Goal: Transaction & Acquisition: Purchase product/service

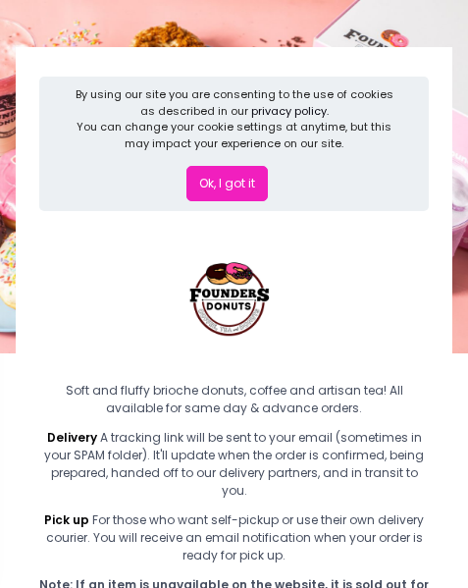
click at [259, 194] on button "Ok, I got it" at bounding box center [227, 183] width 81 height 35
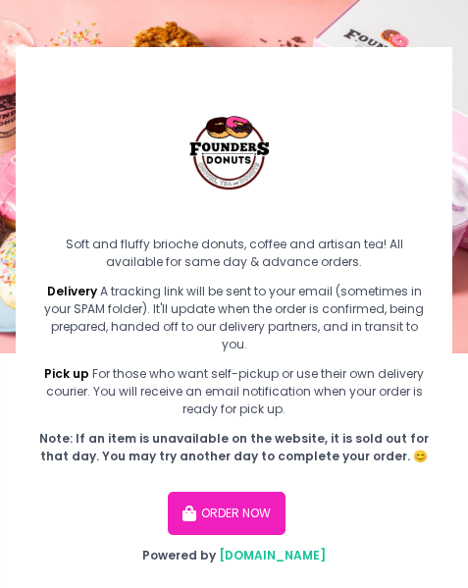
click at [254, 519] on button "ORDER NOW" at bounding box center [227, 513] width 118 height 43
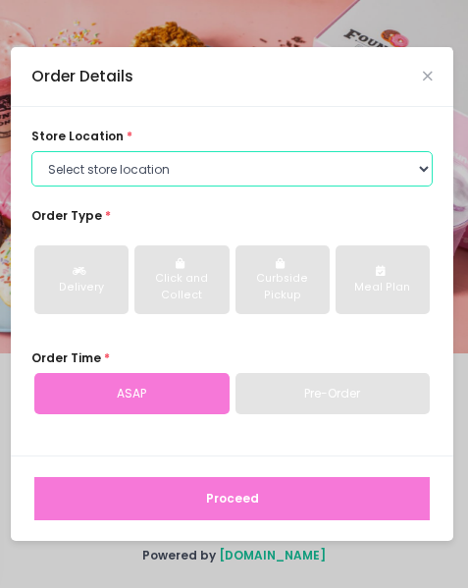
click at [408, 174] on select "Select store location Founders Donuts - Zobel Roxas Makati Founders Donuts - SM…" at bounding box center [231, 168] width 401 height 35
select select "61a2022e41b39c710272d16a"
click at [31, 151] on select "Select store location Founders Donuts - Zobel Roxas Makati Founders Donuts - SM…" at bounding box center [231, 168] width 401 height 35
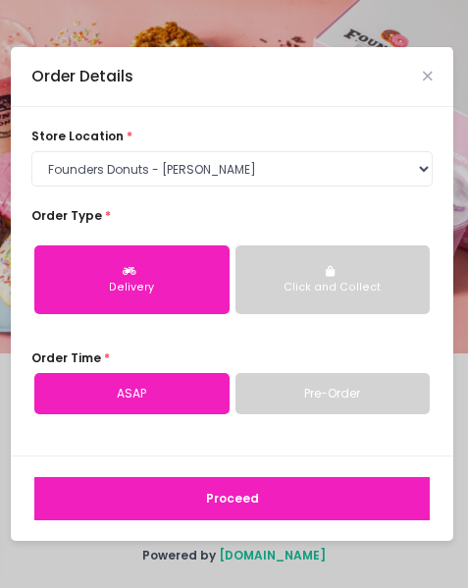
click at [257, 491] on button "Proceed" at bounding box center [232, 498] width 396 height 43
